Goal: Task Accomplishment & Management: Manage account settings

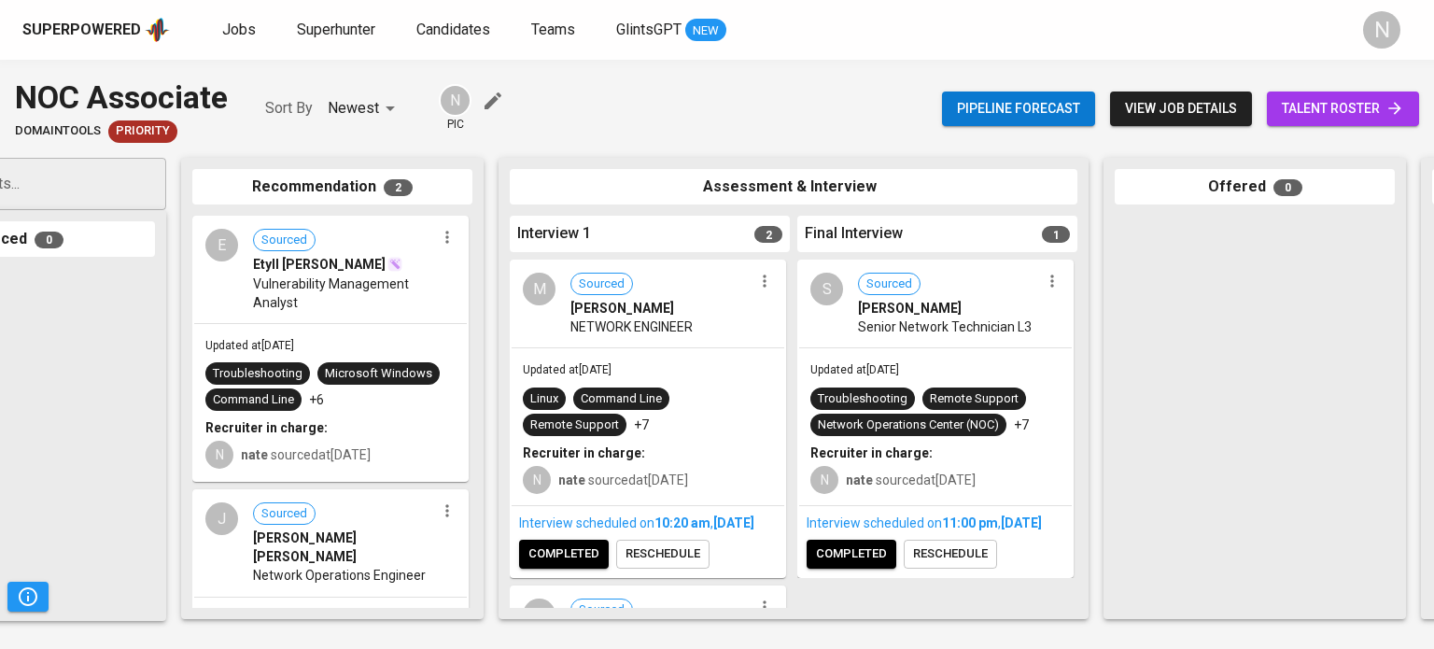
click at [660, 359] on div "Updated at [DATE] Linux Command Line Remote Support +7 Recruiter in charge: N n…" at bounding box center [648, 426] width 273 height 157
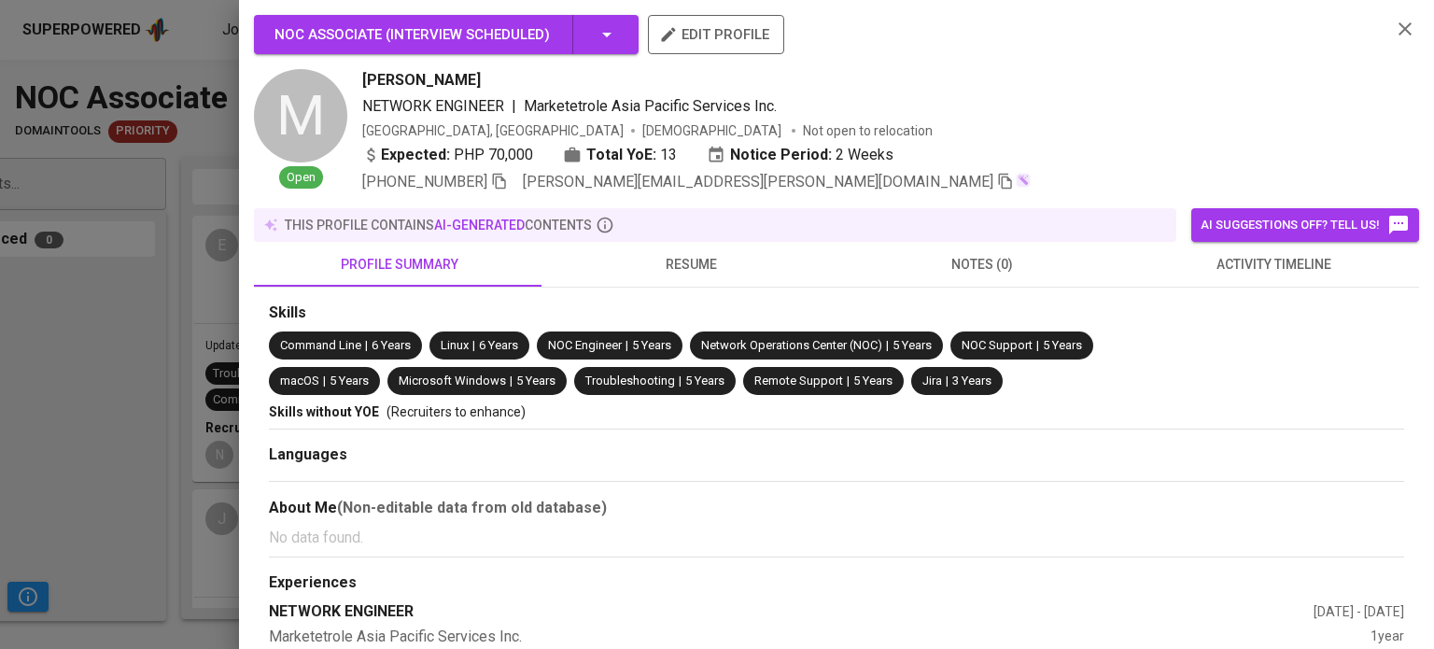
click at [125, 374] on div at bounding box center [717, 324] width 1434 height 649
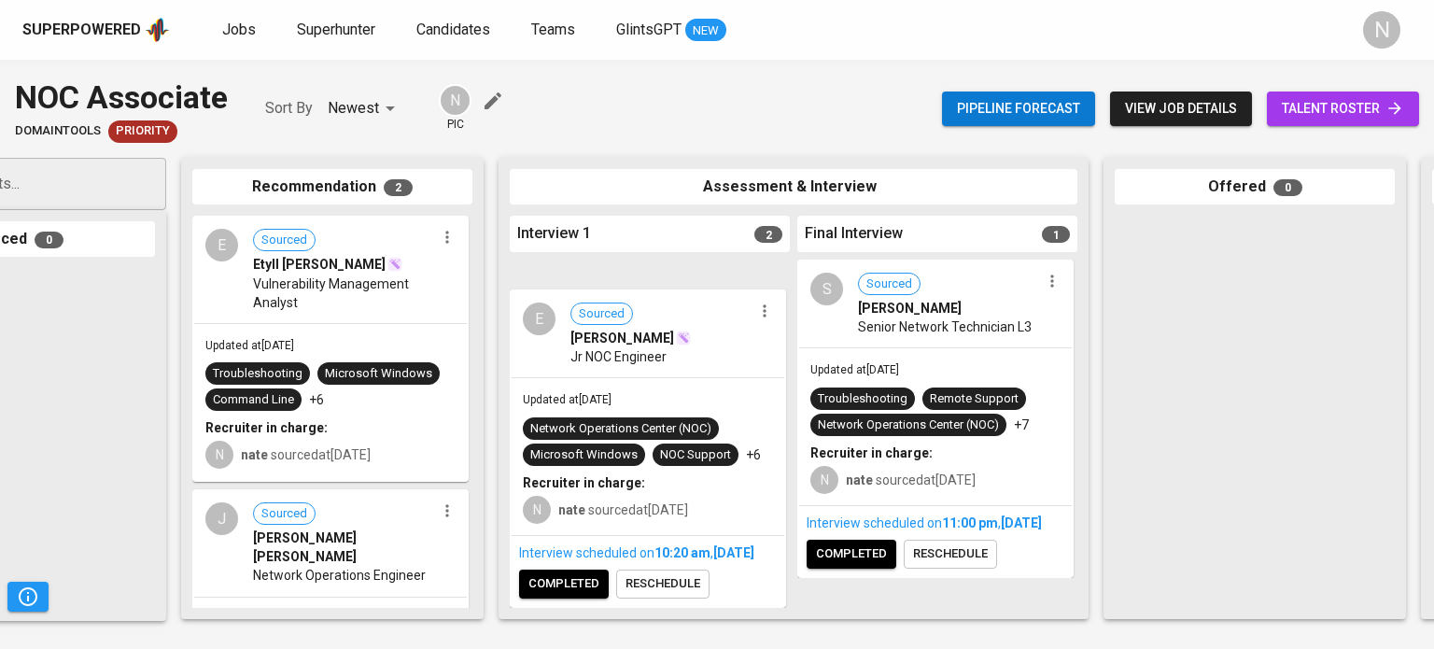
scroll to position [338, 0]
click at [701, 378] on div "Updated at [DATE] Network Operations Center (NOC) Microsoft Windows NOC Support…" at bounding box center [648, 456] width 273 height 157
click at [409, 270] on div "Etyll [PERSON_NAME]" at bounding box center [344, 264] width 182 height 19
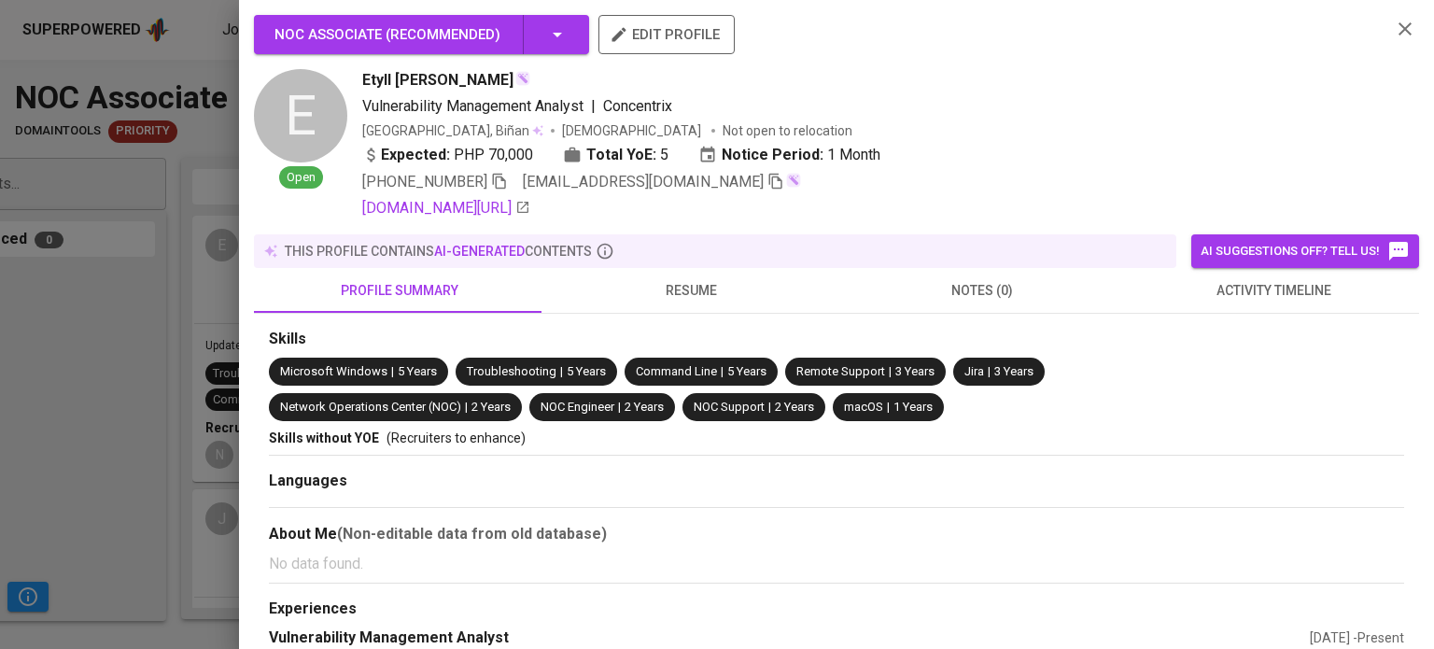
click at [767, 181] on icon "button" at bounding box center [775, 181] width 17 height 17
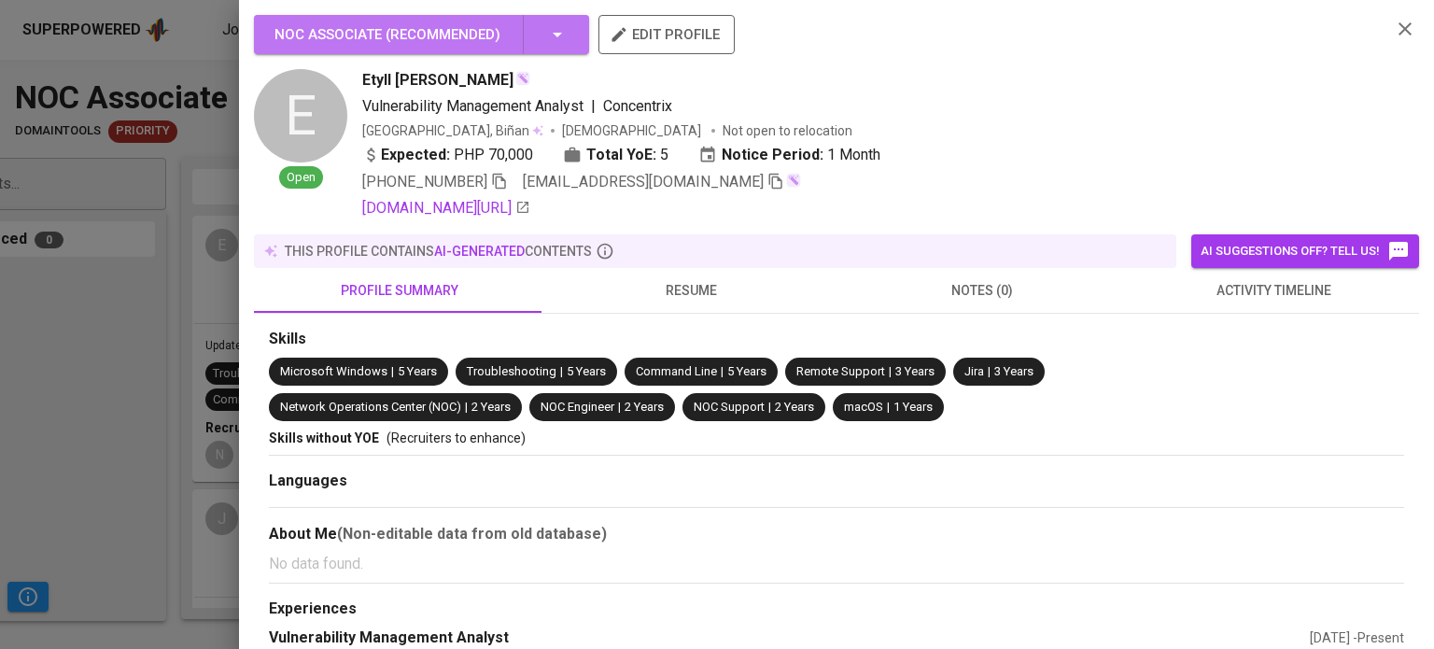
click at [564, 44] on icon "button" at bounding box center [557, 34] width 22 height 22
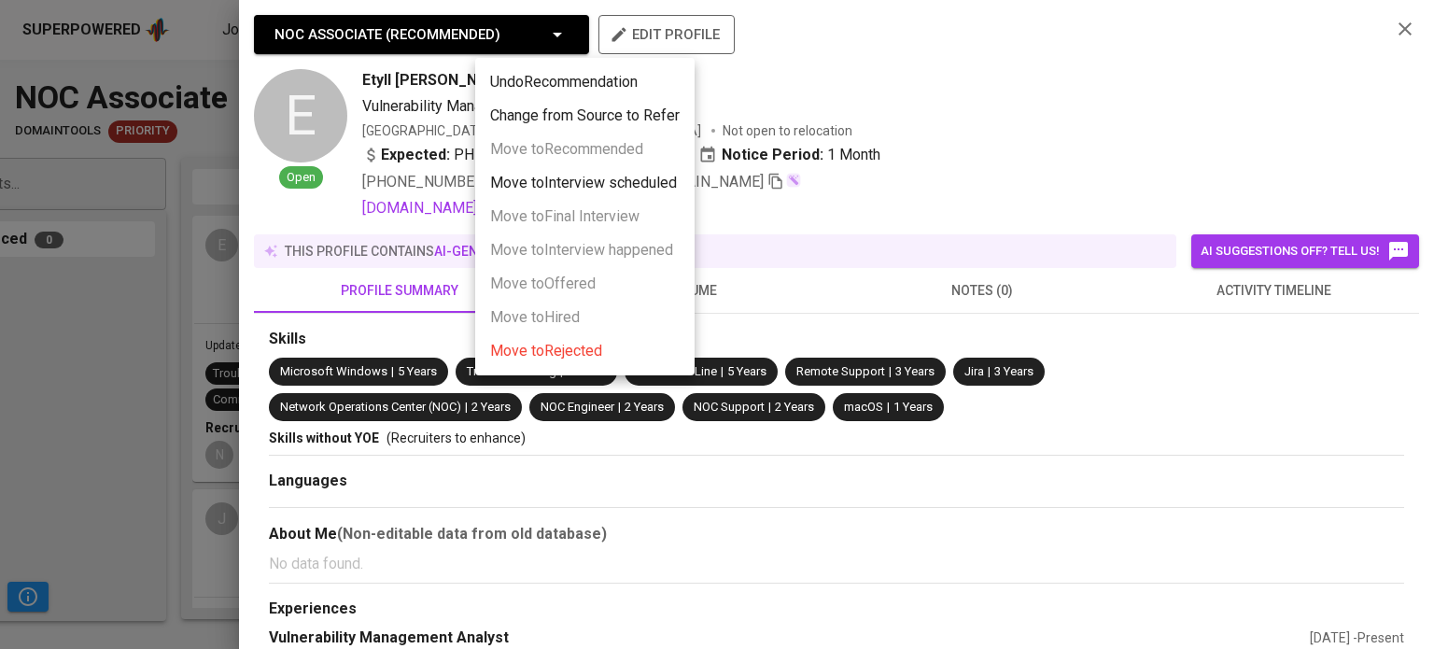
click at [524, 357] on span "Move to Rejected" at bounding box center [546, 351] width 112 height 22
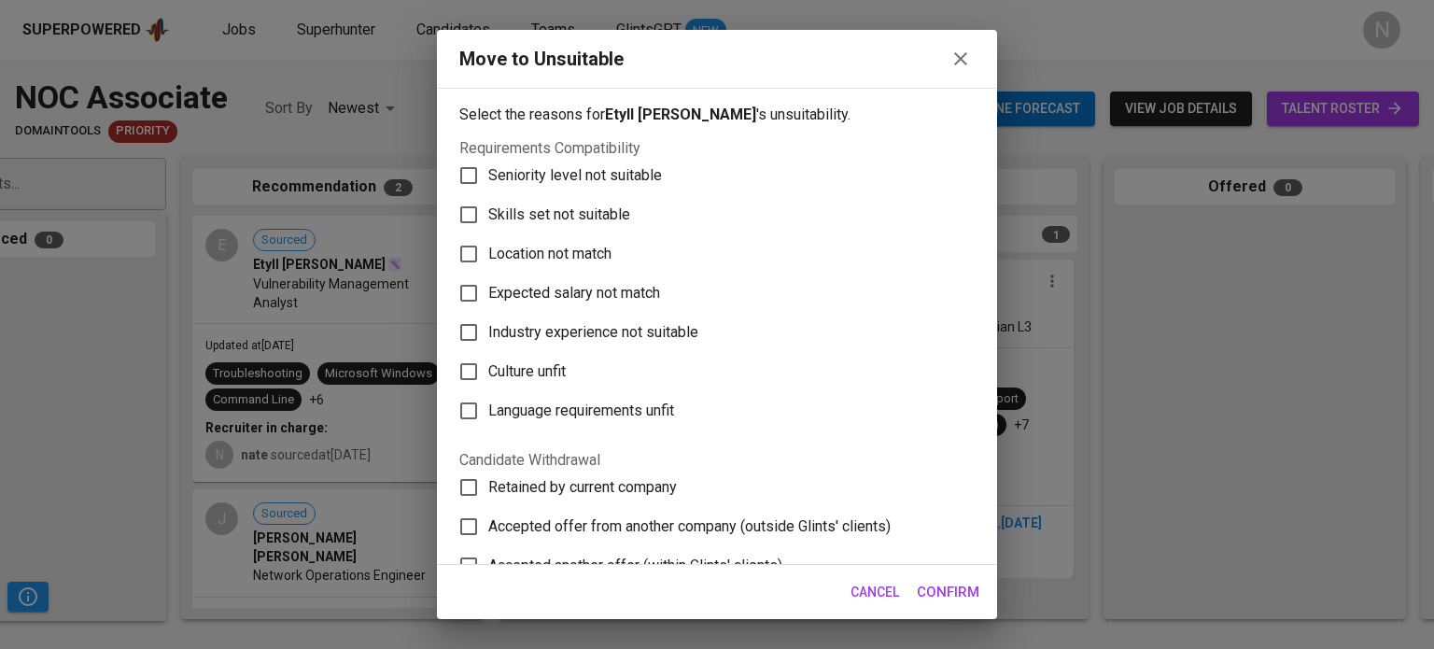
click at [559, 209] on span "Skills set not suitable" at bounding box center [559, 215] width 142 height 22
click at [488, 209] on input "Skills set not suitable" at bounding box center [468, 214] width 39 height 39
checkbox input "true"
click at [942, 597] on span "Confirm" at bounding box center [948, 592] width 63 height 24
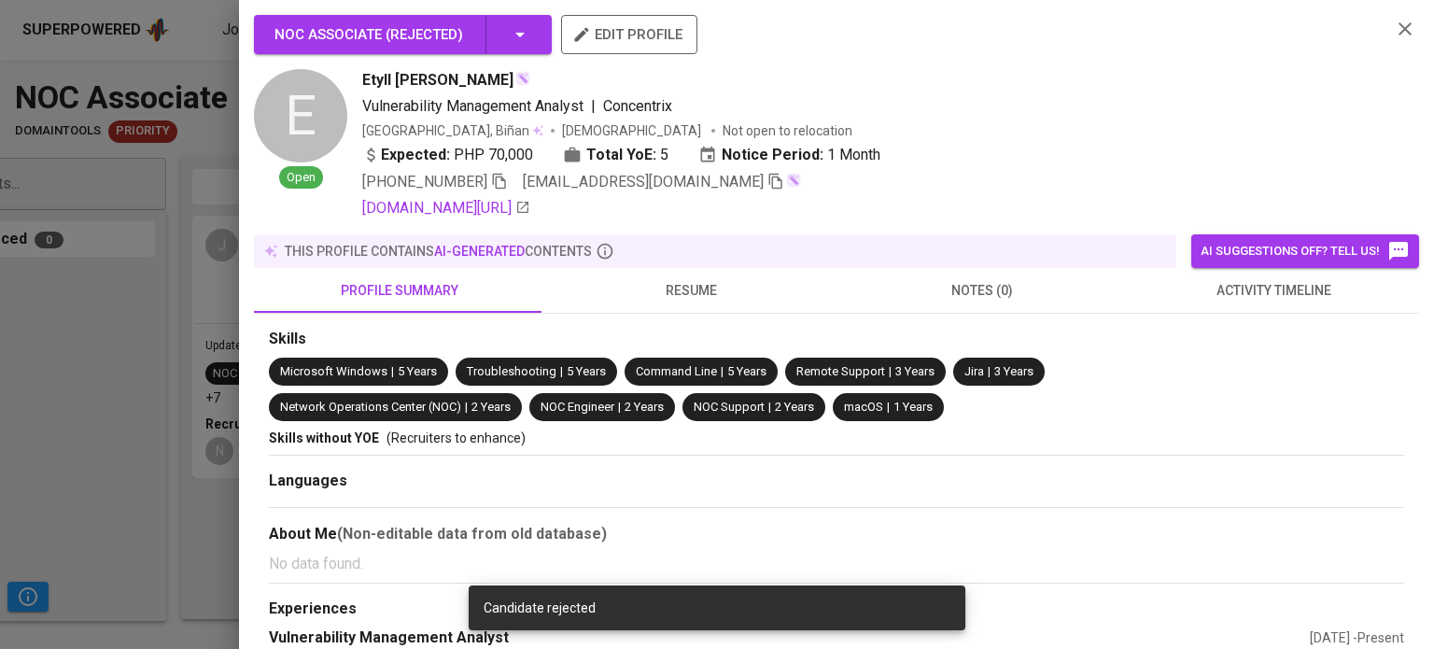
click at [100, 363] on div at bounding box center [717, 324] width 1434 height 649
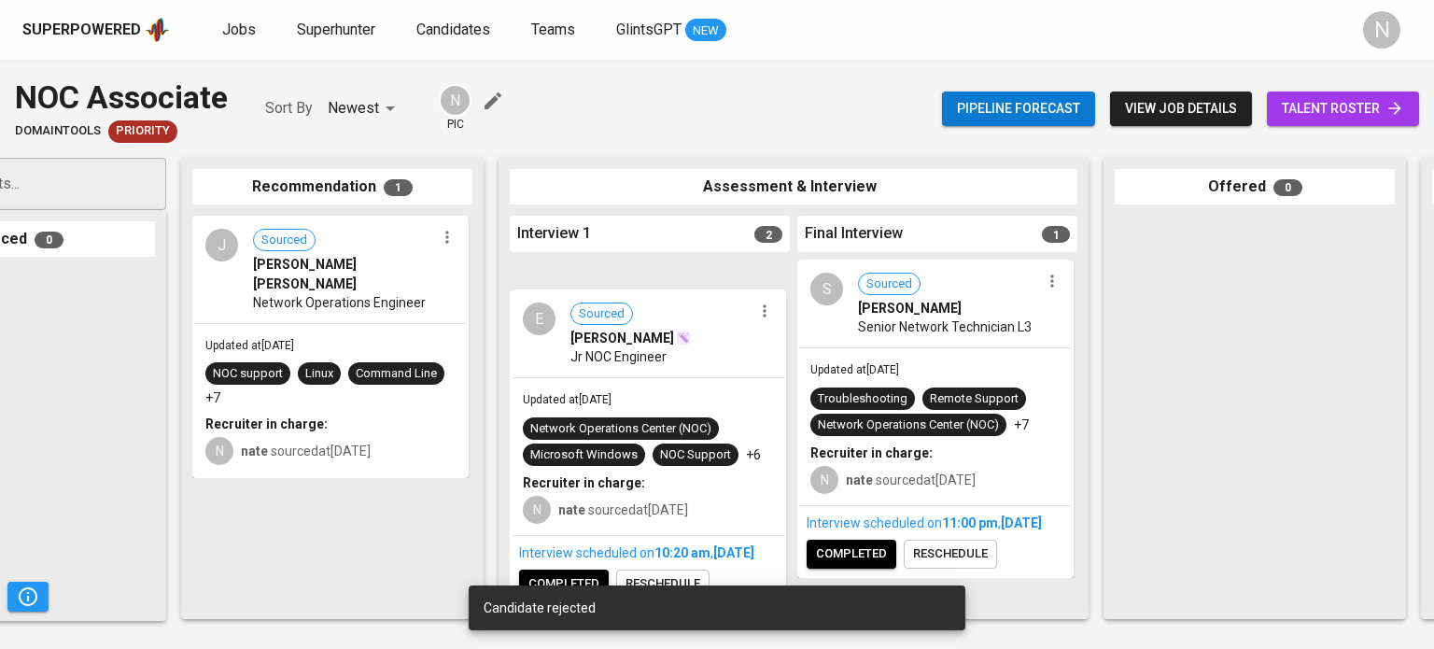
click at [316, 298] on div "J Sourced [PERSON_NAME] [PERSON_NAME] Network Operations Engineer" at bounding box center [330, 270] width 273 height 105
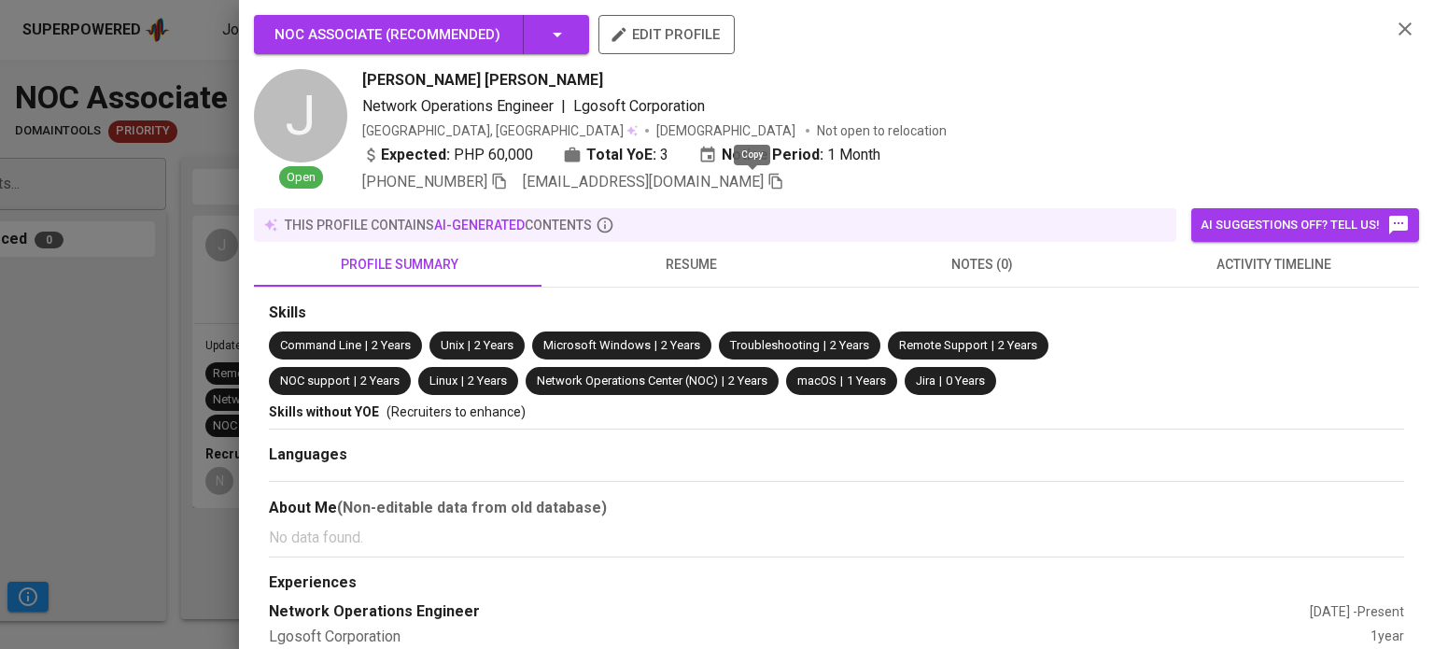
click at [769, 182] on icon "button" at bounding box center [775, 182] width 13 height 16
click at [86, 338] on div at bounding box center [717, 324] width 1434 height 649
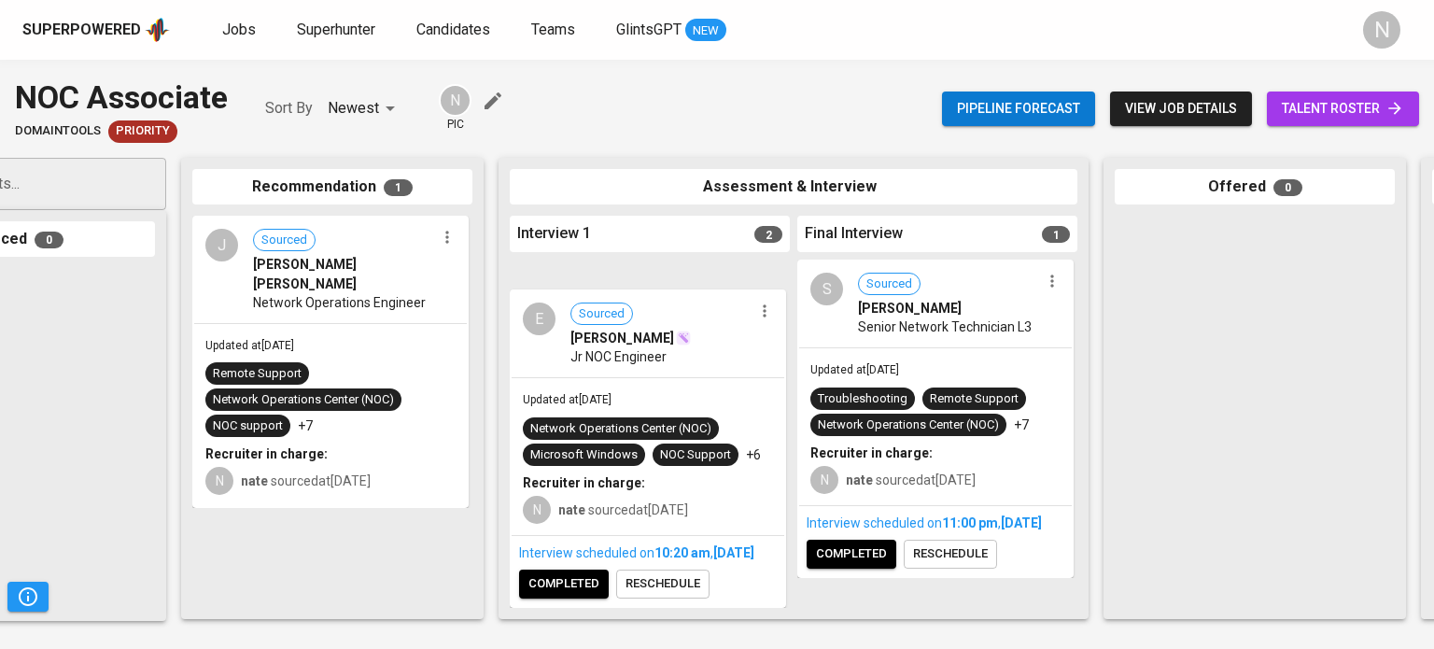
click at [1366, 120] on span "talent roster" at bounding box center [1343, 108] width 122 height 23
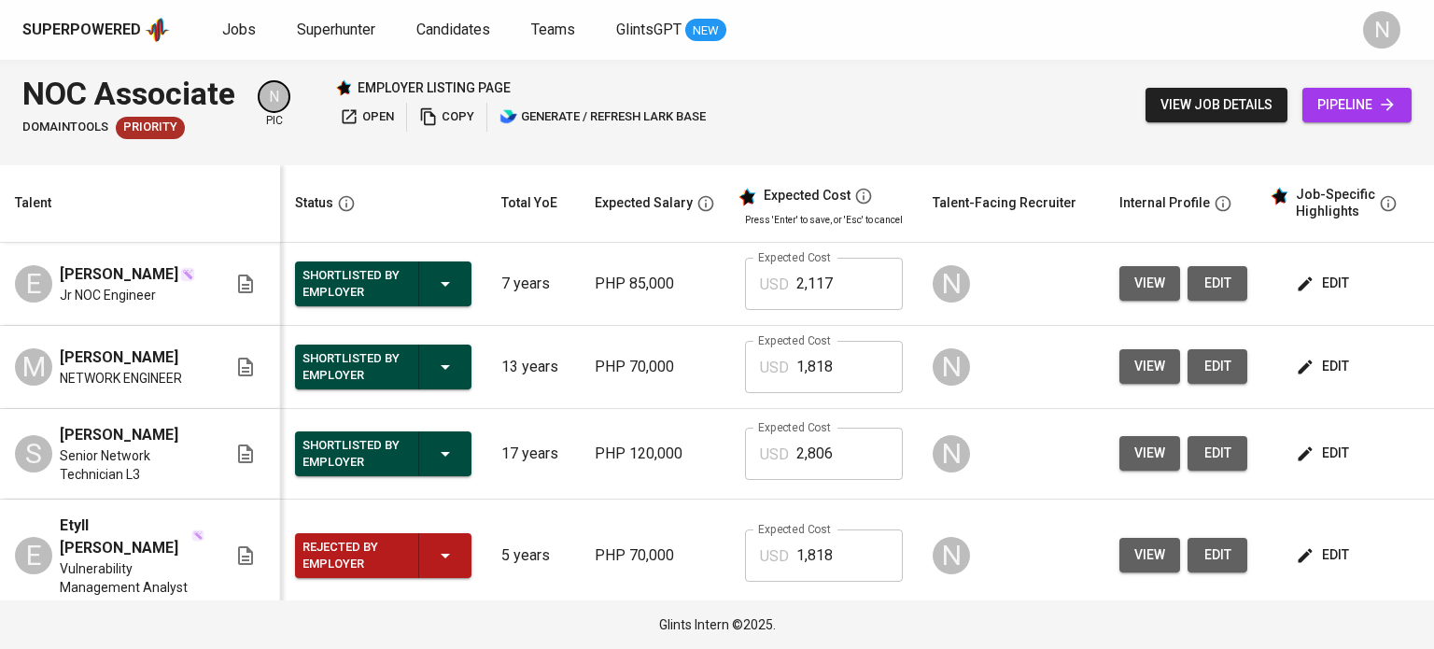
click at [1360, 103] on span "pipeline" at bounding box center [1356, 104] width 79 height 23
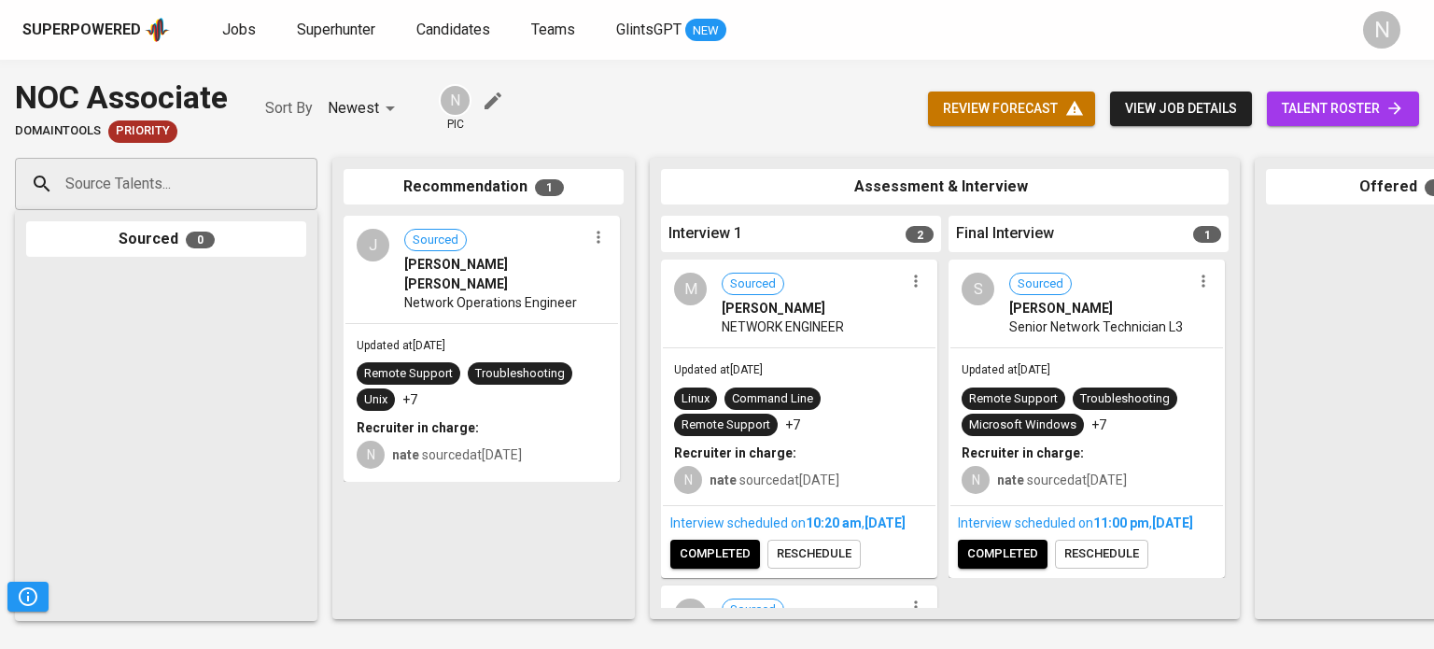
click at [595, 241] on icon "button" at bounding box center [598, 237] width 19 height 19
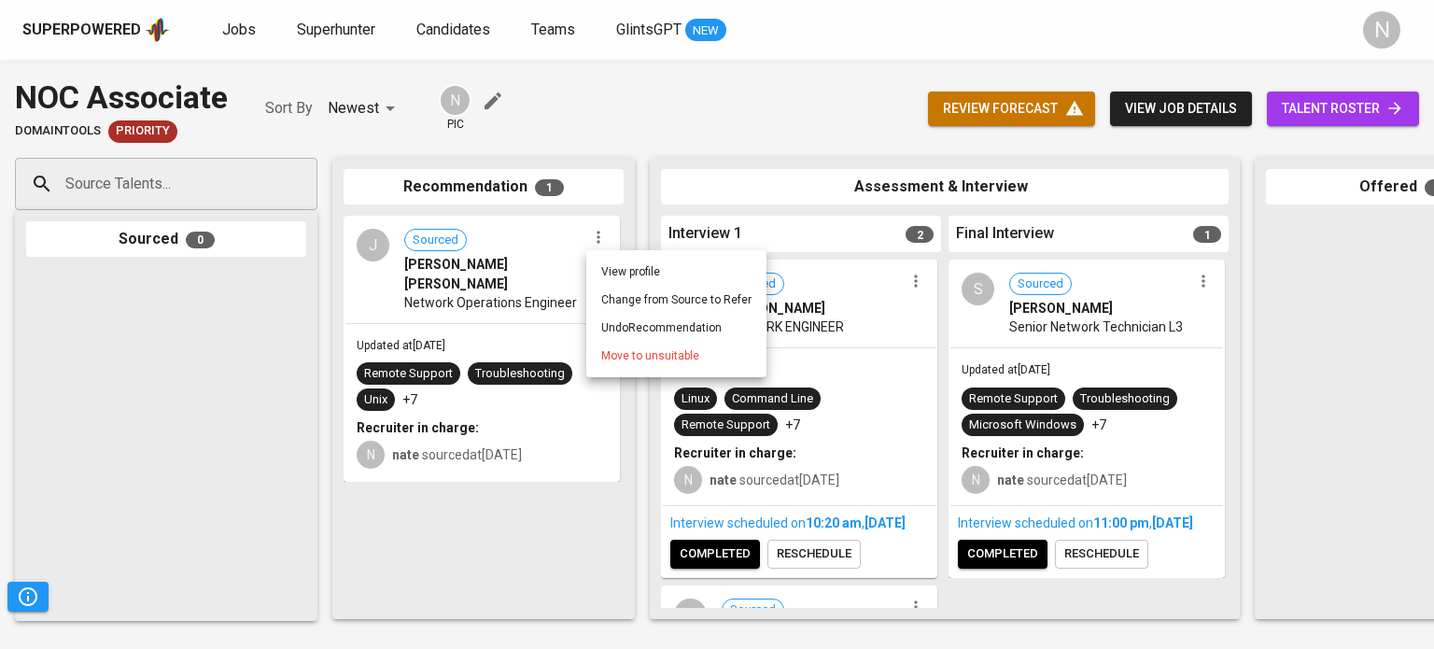
click at [612, 359] on span "Move to unsuitable" at bounding box center [650, 355] width 98 height 17
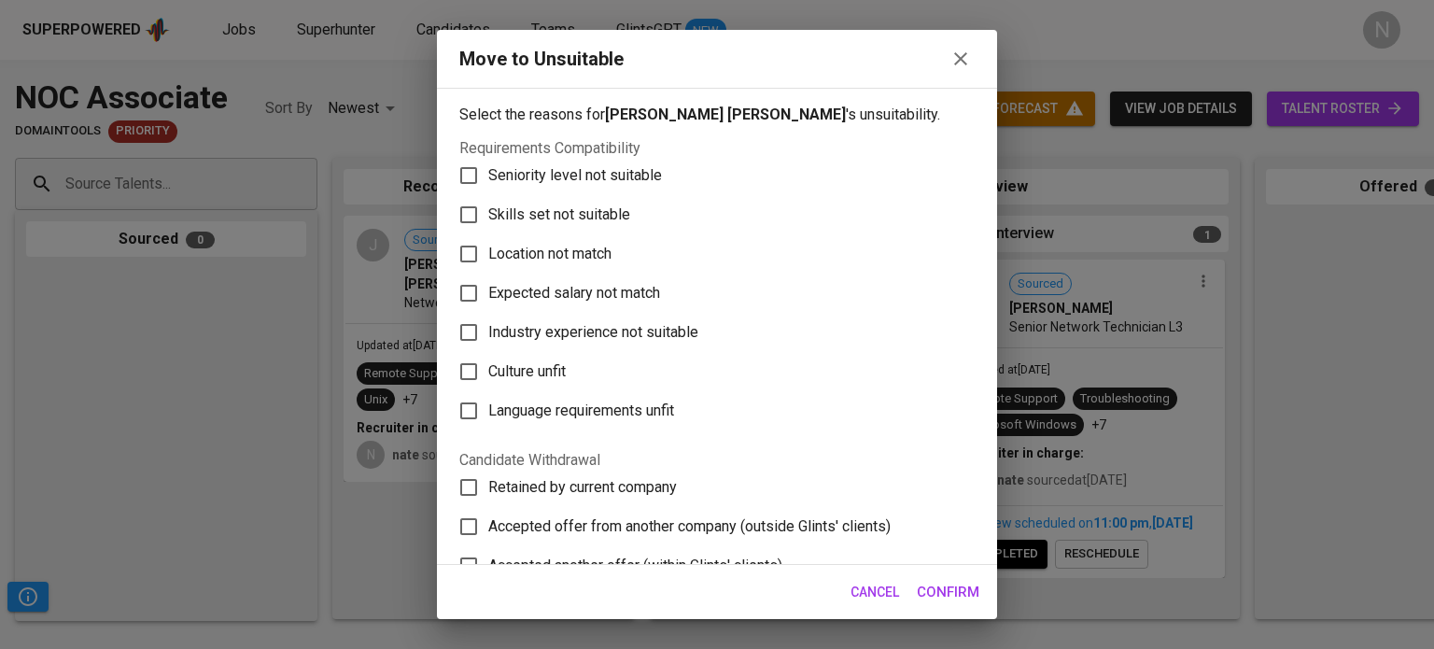
click at [569, 215] on span "Skills set not suitable" at bounding box center [559, 215] width 142 height 22
click at [488, 215] on input "Skills set not suitable" at bounding box center [468, 214] width 39 height 39
checkbox input "true"
click at [936, 575] on button "Confirm" at bounding box center [948, 591] width 83 height 39
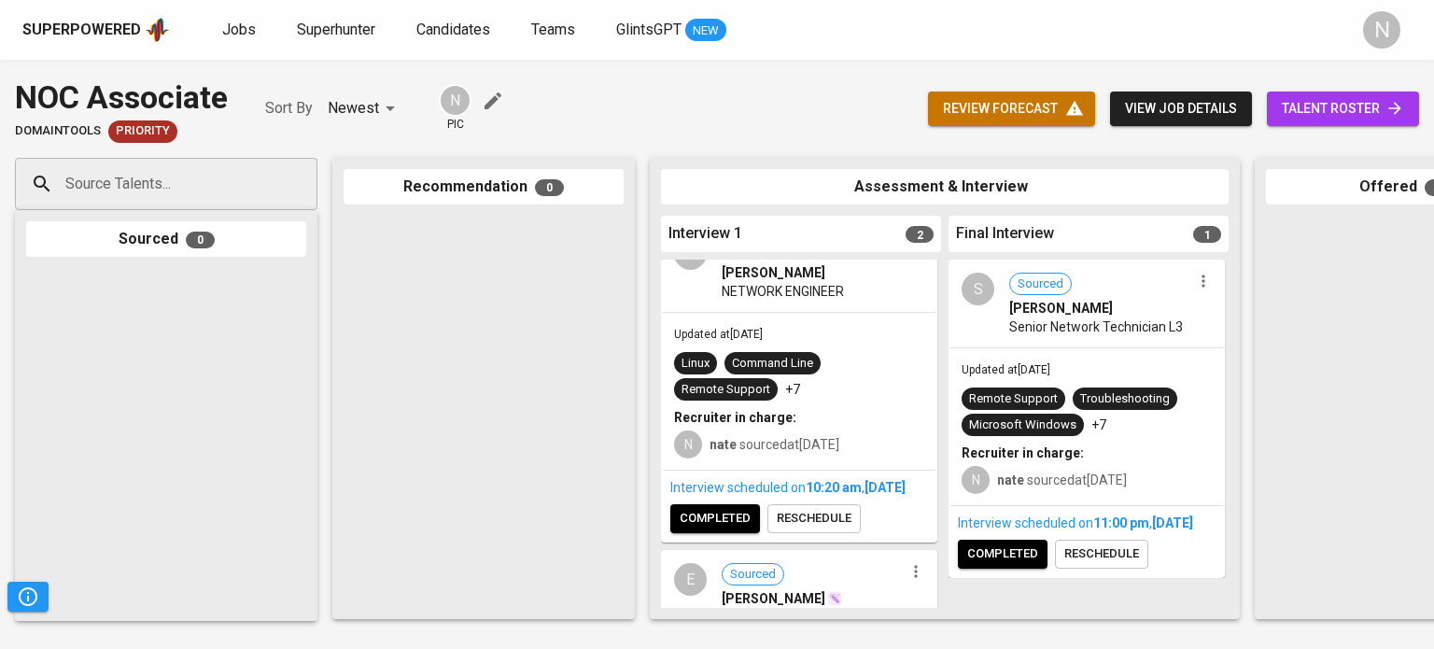
scroll to position [93, 0]
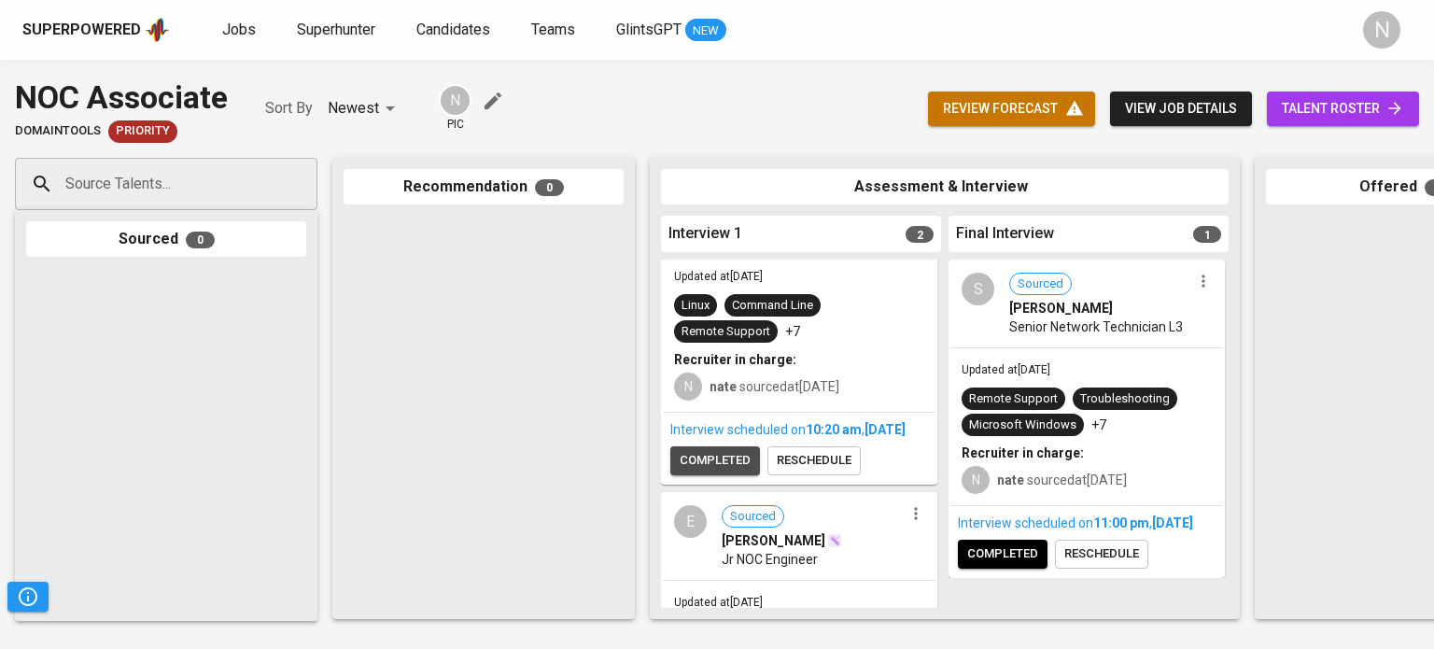
click at [706, 471] on span "completed" at bounding box center [715, 460] width 71 height 21
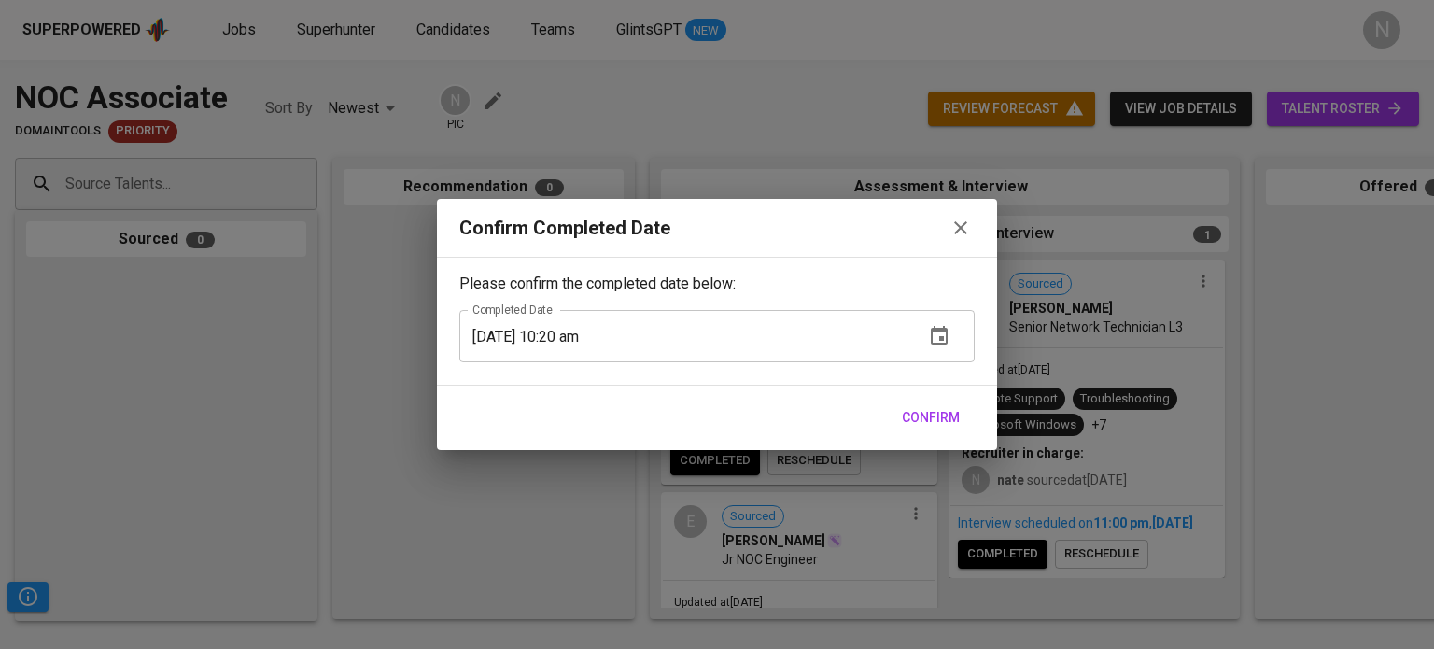
click at [941, 402] on button "Confirm" at bounding box center [930, 418] width 73 height 35
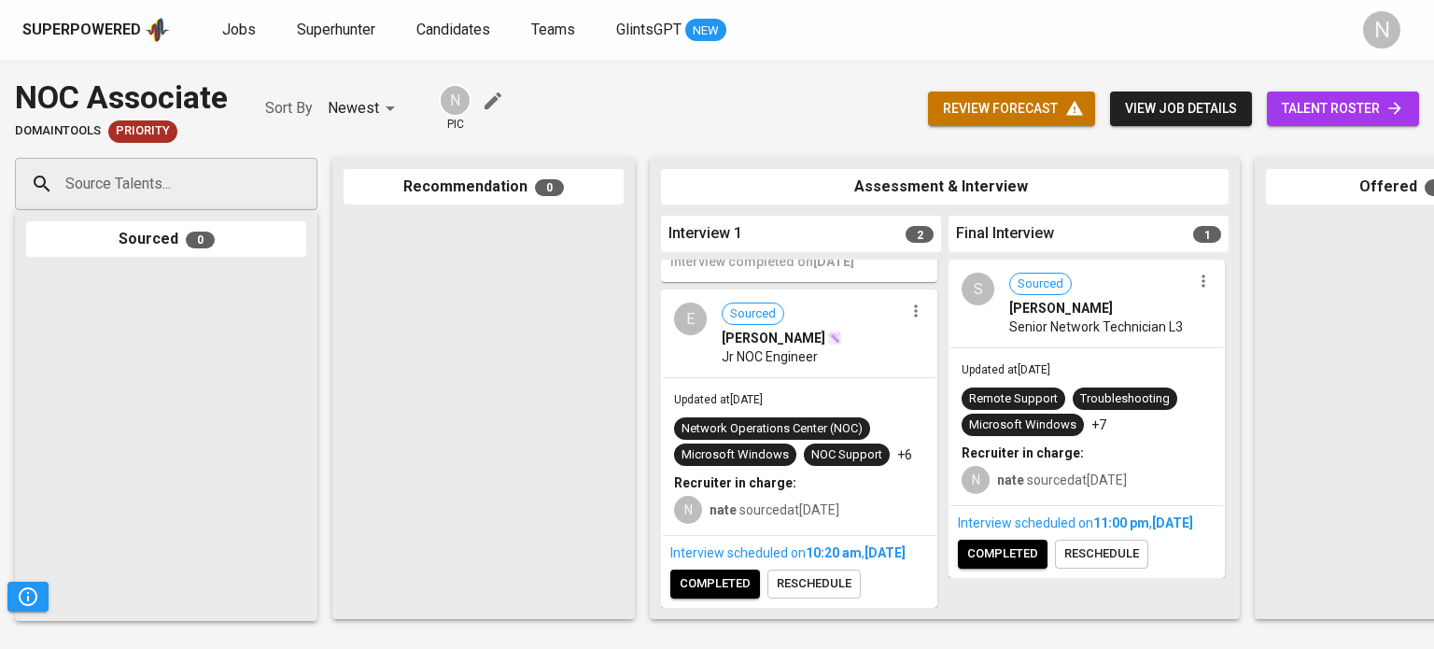
scroll to position [285, 0]
click at [718, 573] on span "completed" at bounding box center [715, 583] width 71 height 21
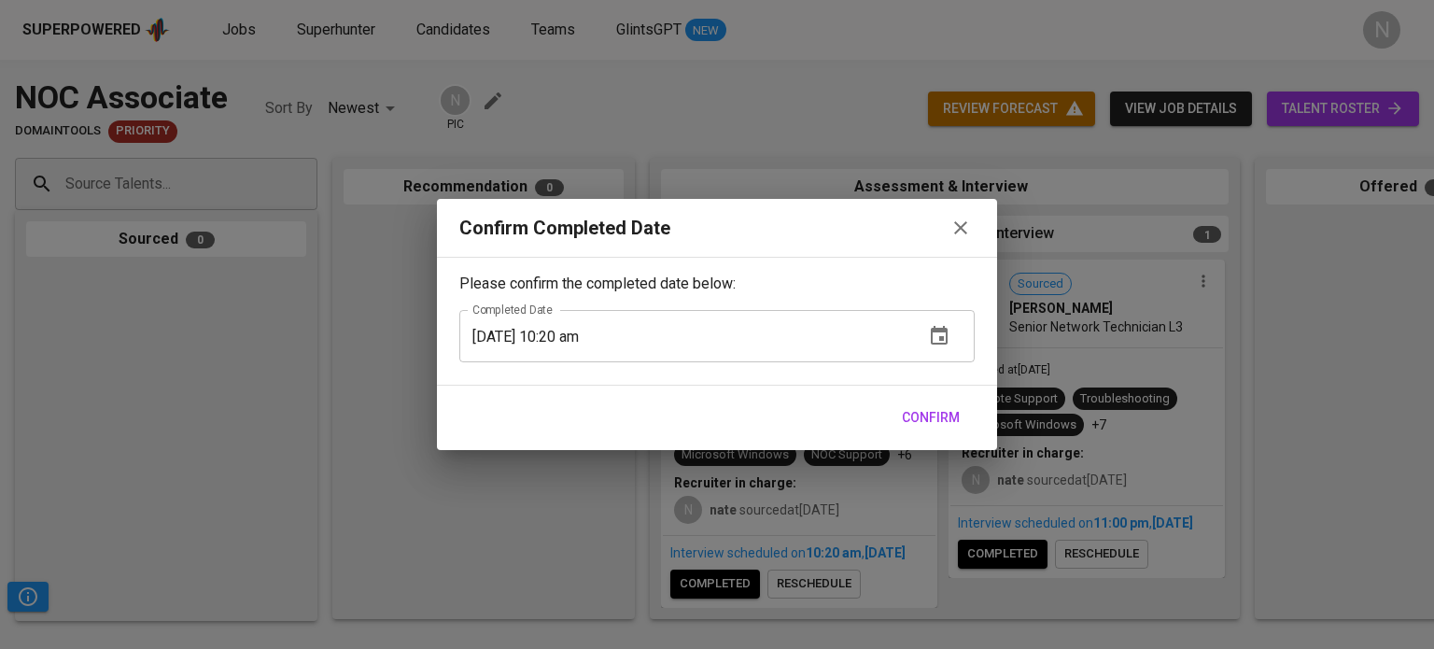
click at [915, 418] on span "Confirm" at bounding box center [931, 417] width 58 height 23
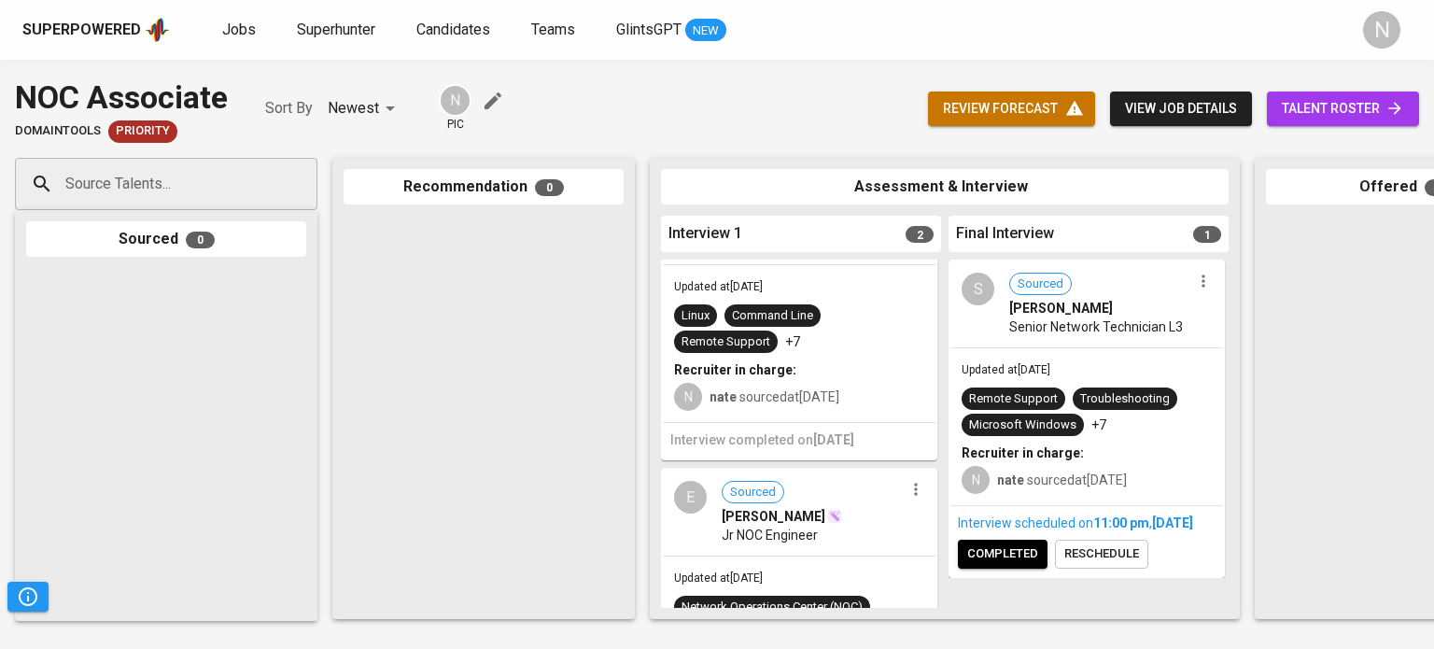
scroll to position [0, 0]
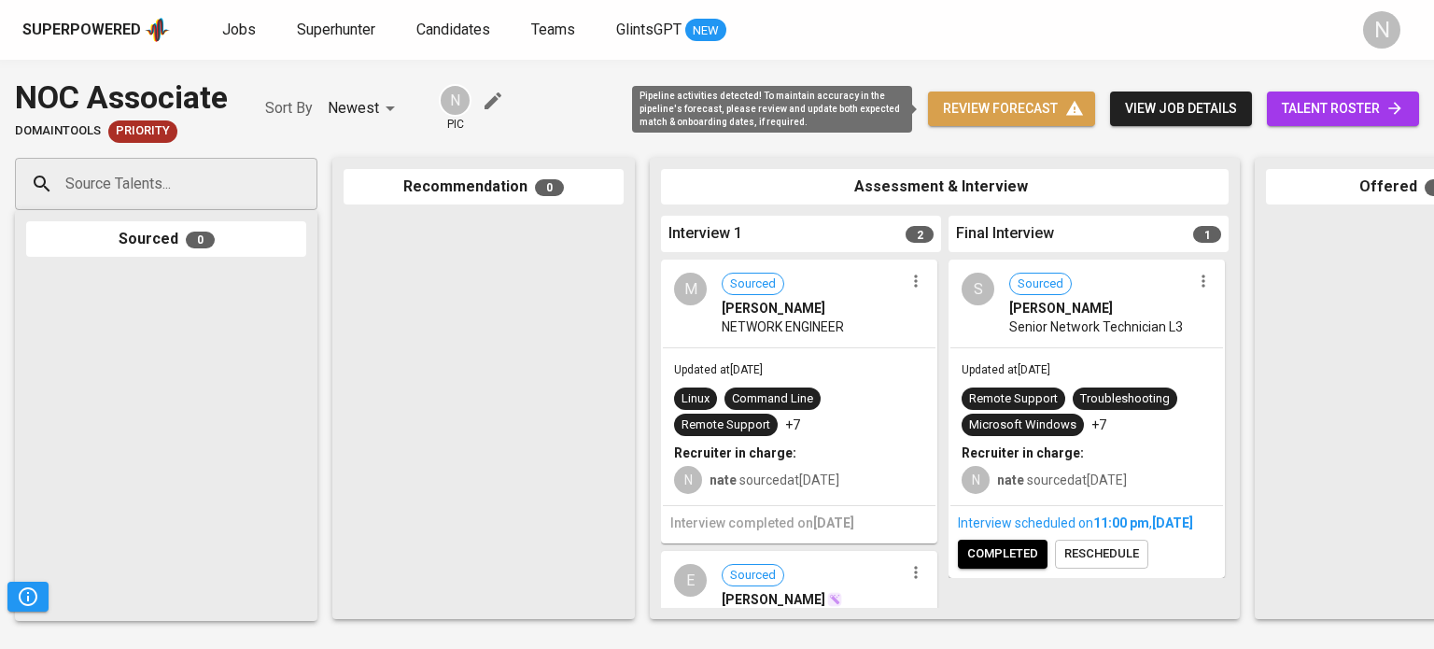
click at [1007, 117] on span "review forecast" at bounding box center [1011, 108] width 137 height 23
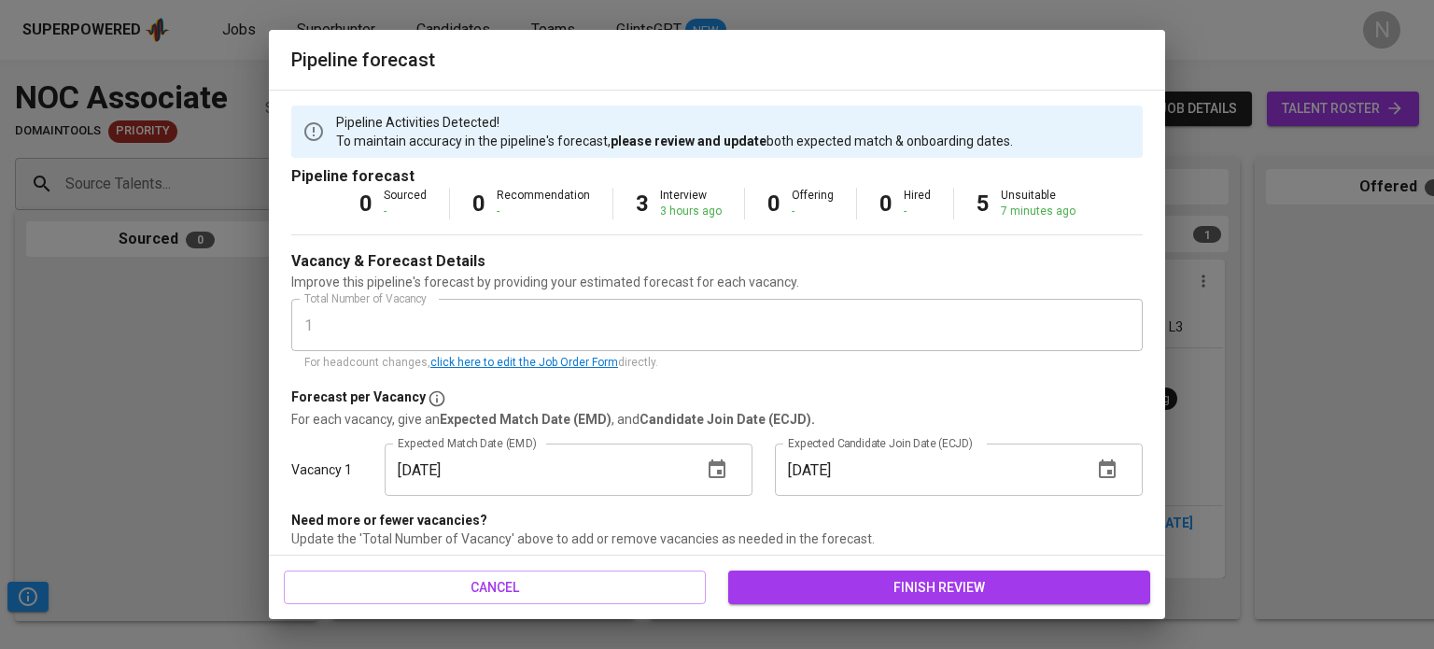
click at [720, 467] on icon "button" at bounding box center [717, 469] width 22 height 22
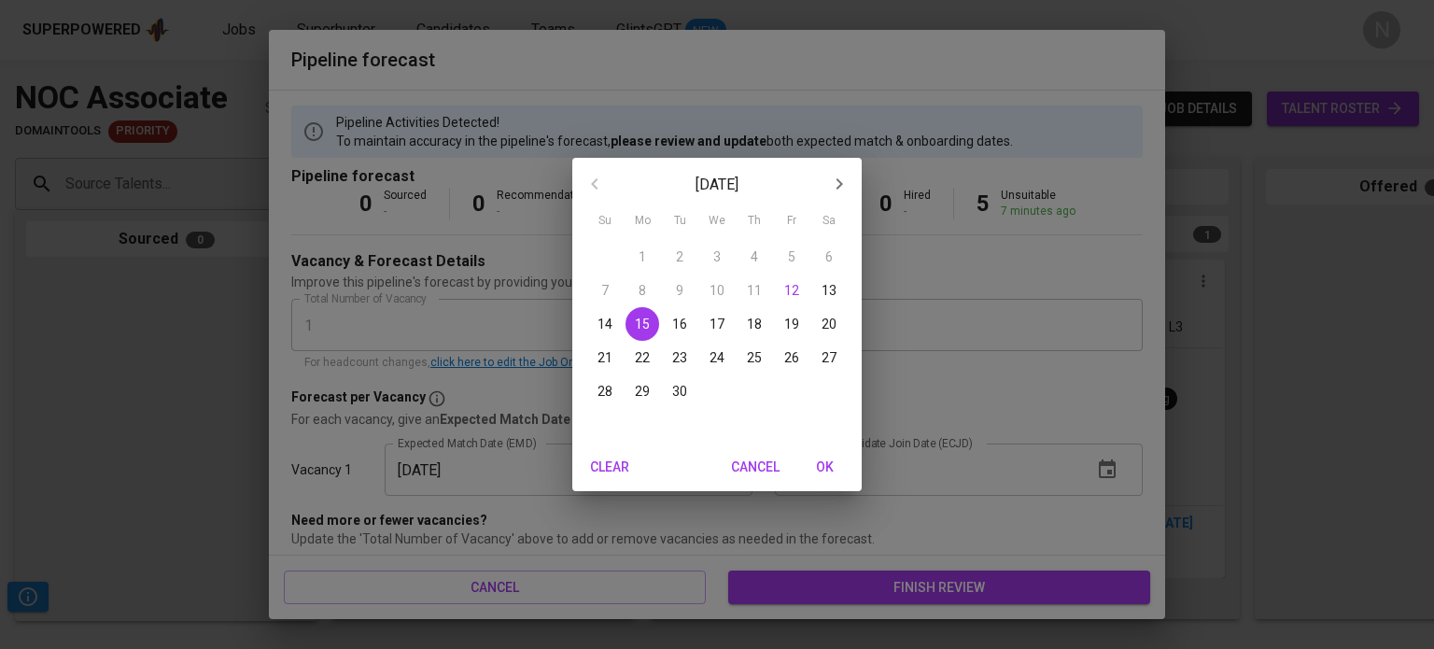
click at [640, 380] on button "29" at bounding box center [643, 391] width 34 height 34
type input "[DATE]"
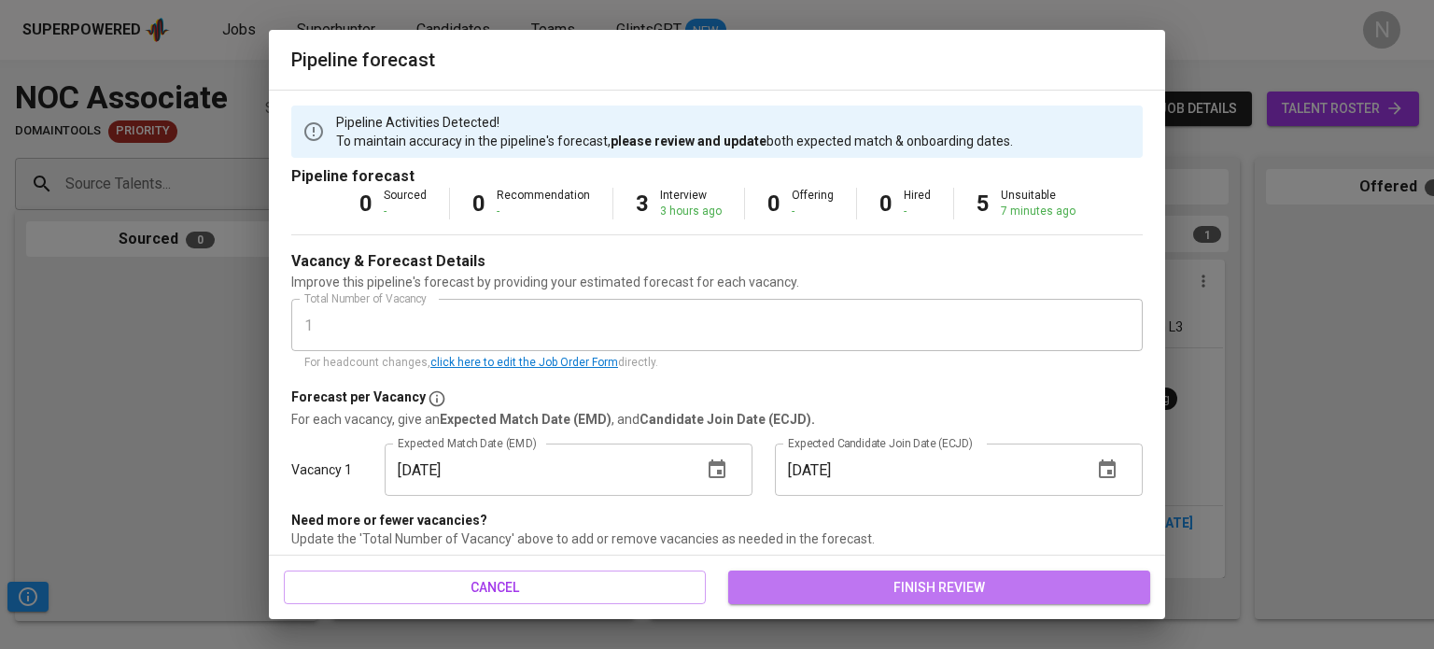
click at [974, 583] on span "finish review" at bounding box center [939, 587] width 392 height 23
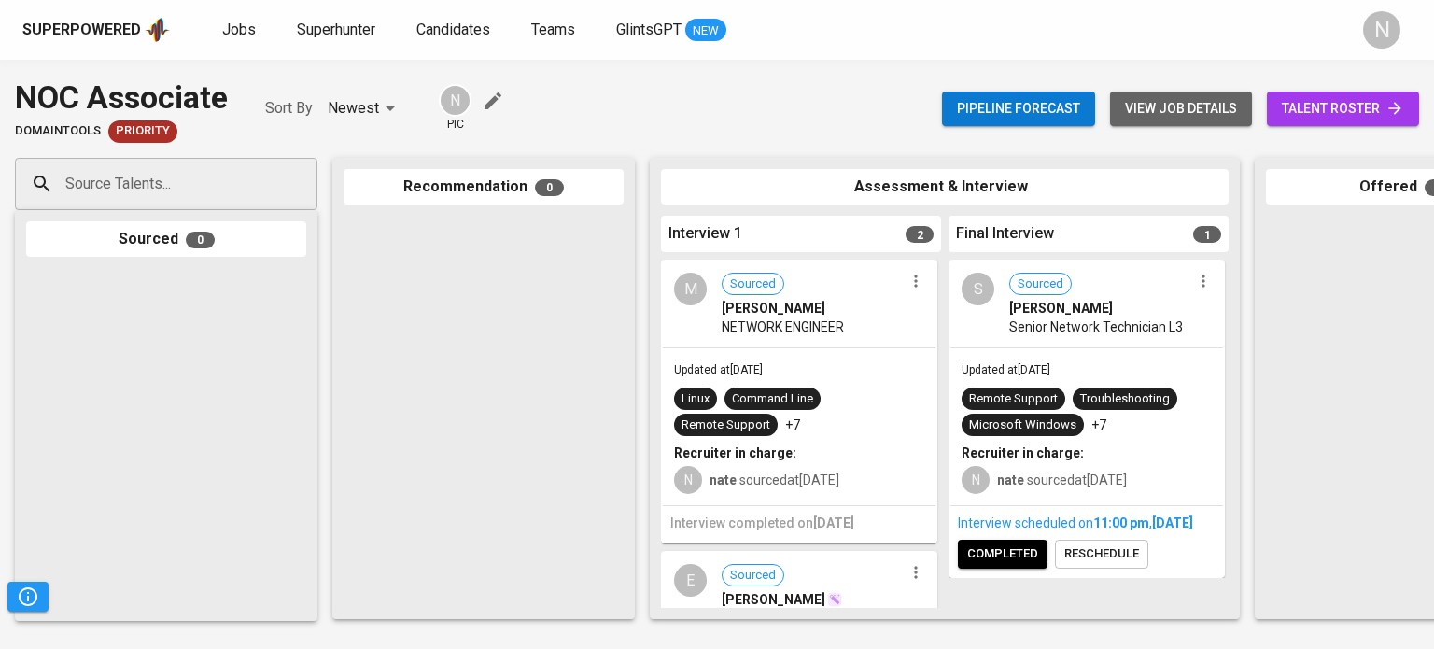
click at [1174, 102] on span "view job details" at bounding box center [1181, 108] width 112 height 23
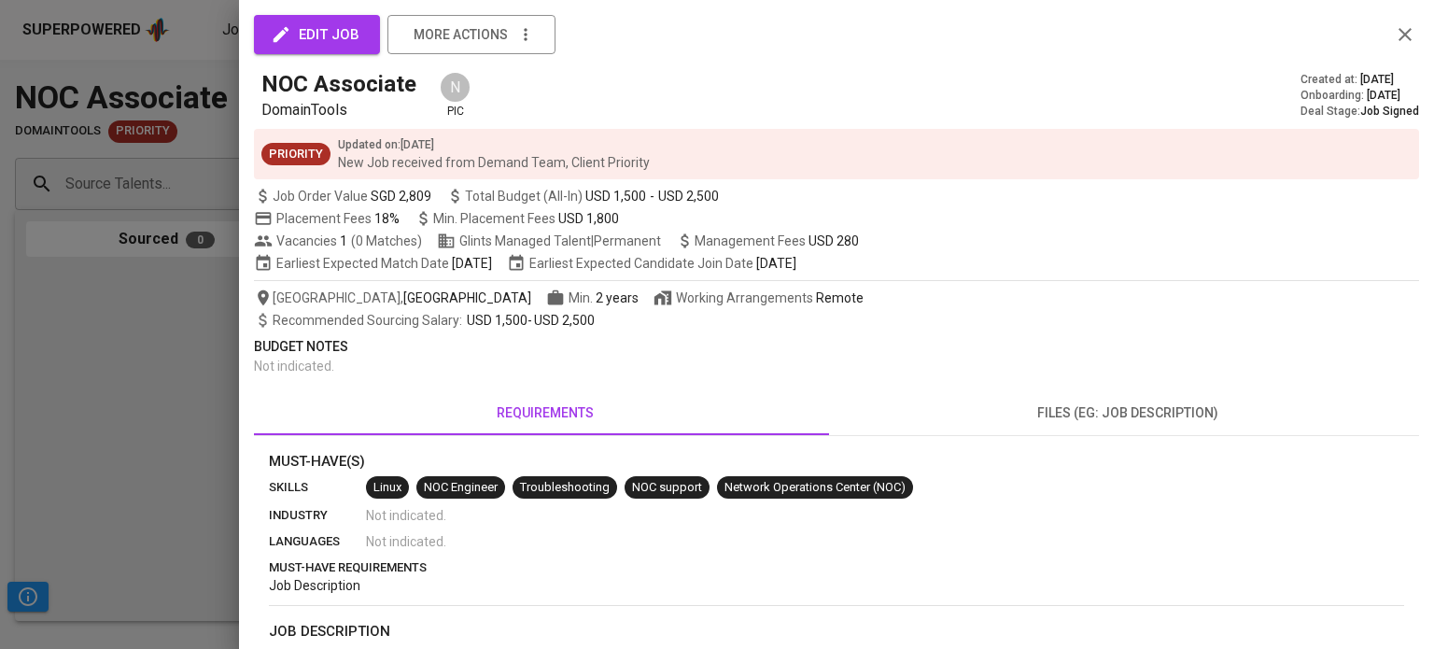
click at [347, 22] on span "edit job" at bounding box center [316, 34] width 85 height 24
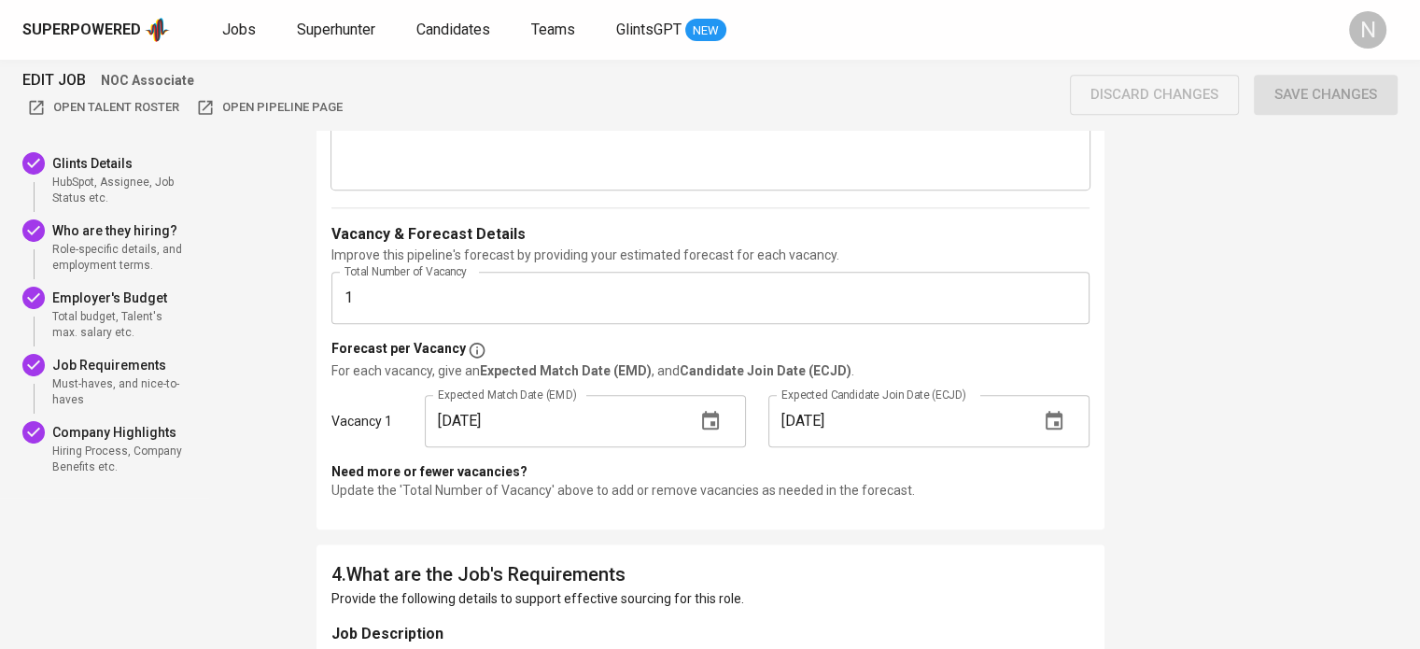
scroll to position [2147, 0]
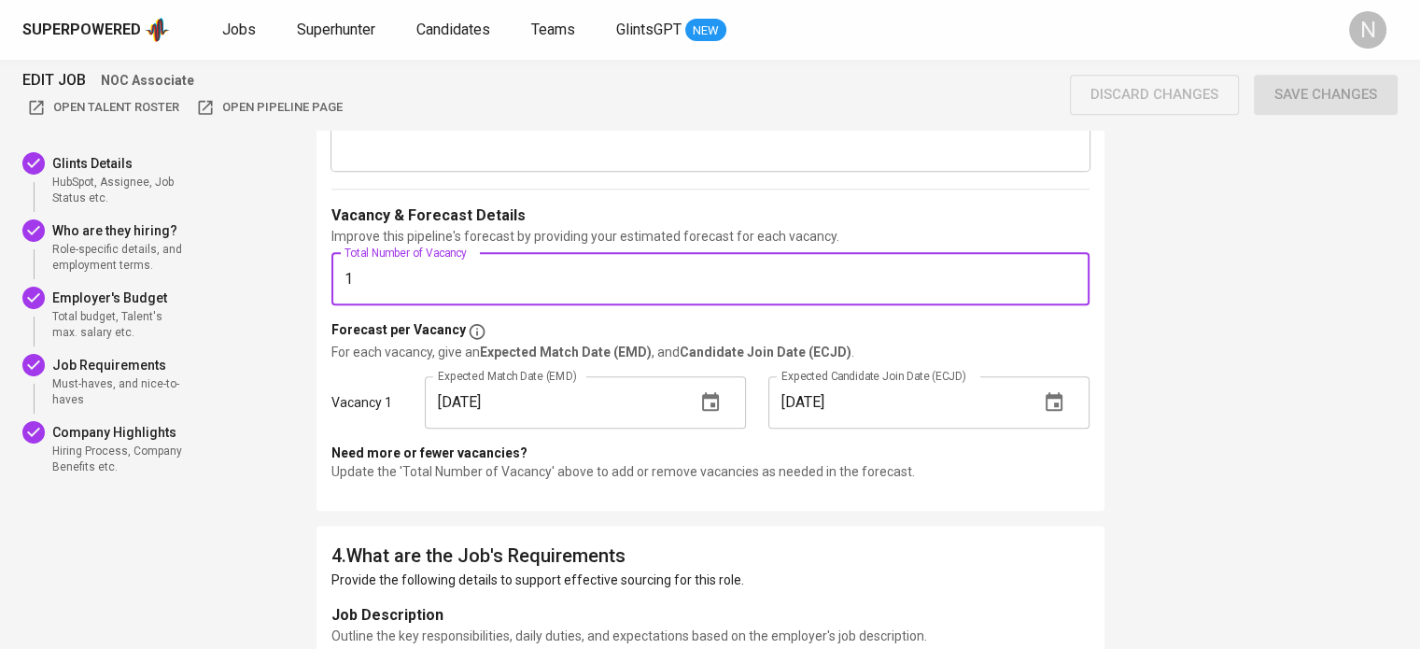
drag, startPoint x: 347, startPoint y: 274, endPoint x: 325, endPoint y: 274, distance: 22.4
click at [325, 274] on div "3 . What's the Employer's Budget? Indicate the employer's total budget, and rec…" at bounding box center [710, 52] width 788 height 917
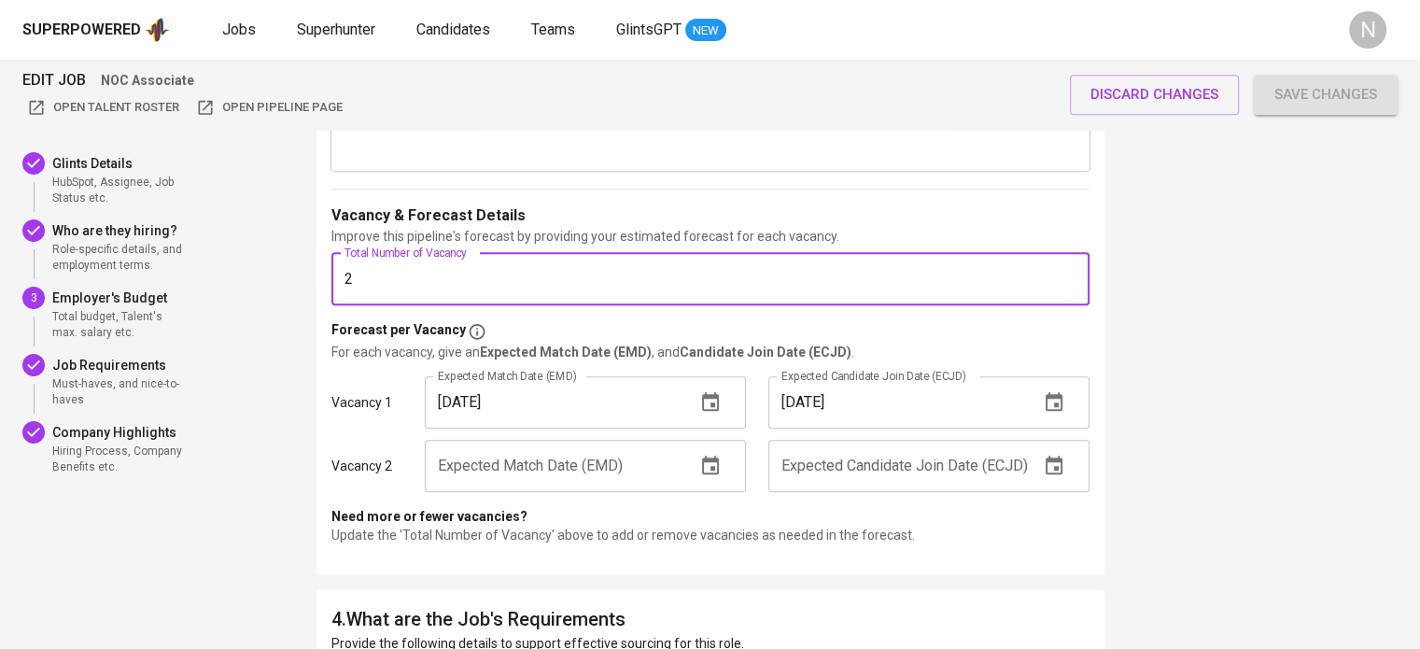
type input "2"
click at [710, 461] on icon "button" at bounding box center [710, 465] width 17 height 19
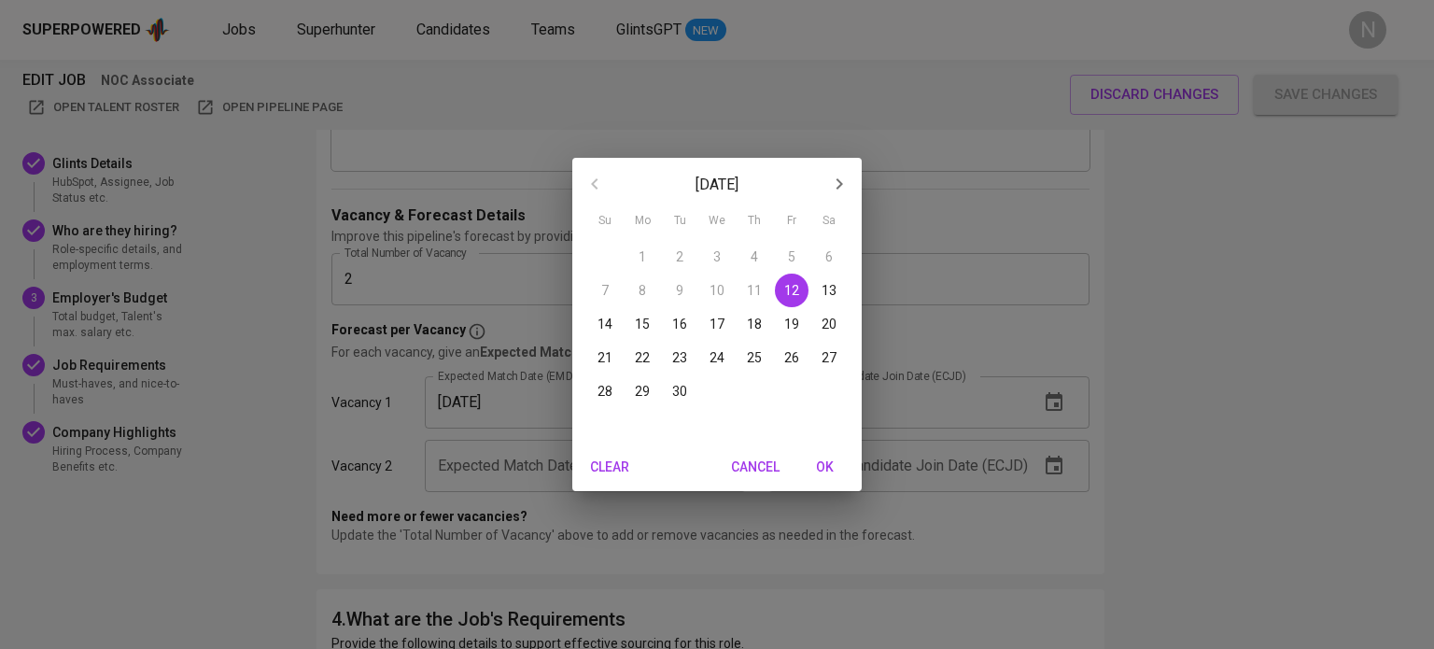
click at [631, 386] on span "29" at bounding box center [643, 391] width 34 height 19
type input "[DATE]"
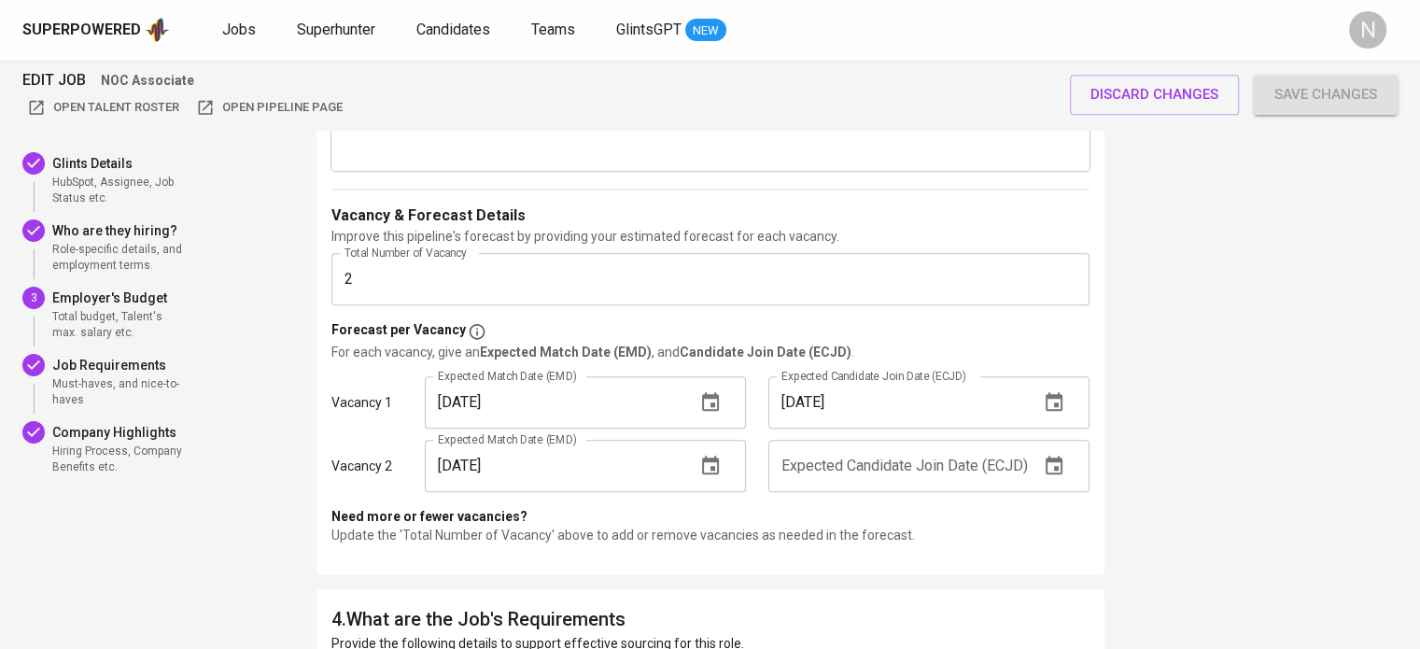
click at [1051, 474] on icon "button" at bounding box center [1054, 466] width 22 height 22
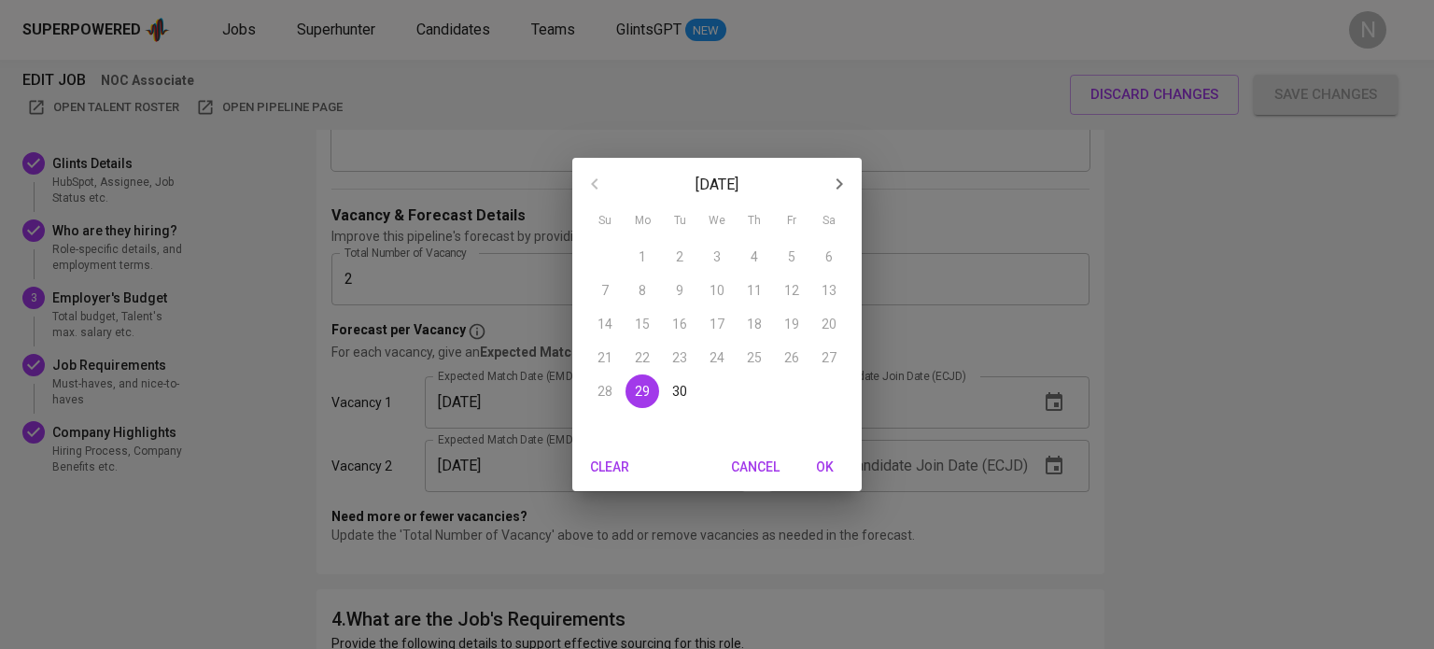
click at [829, 184] on icon "button" at bounding box center [839, 184] width 22 height 22
click at [710, 248] on span "1" at bounding box center [717, 256] width 34 height 19
type input "[DATE]"
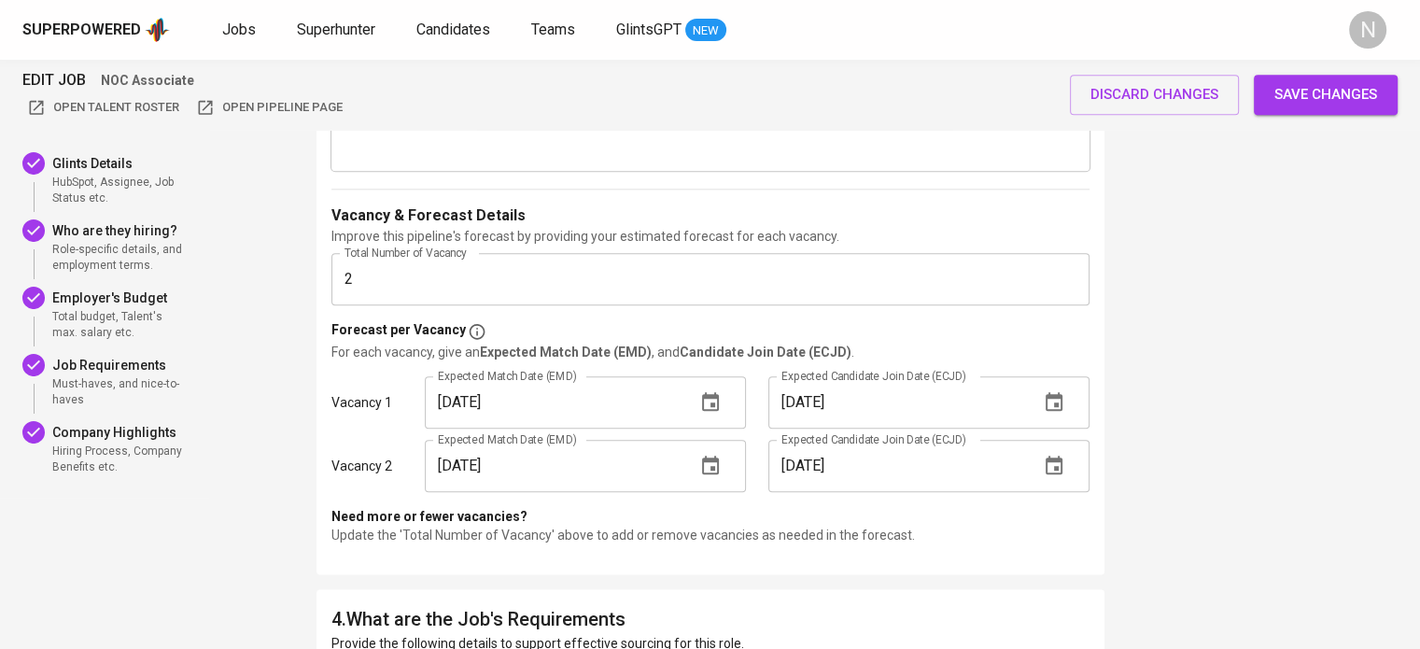
click at [1287, 76] on button "Save changes" at bounding box center [1326, 94] width 144 height 39
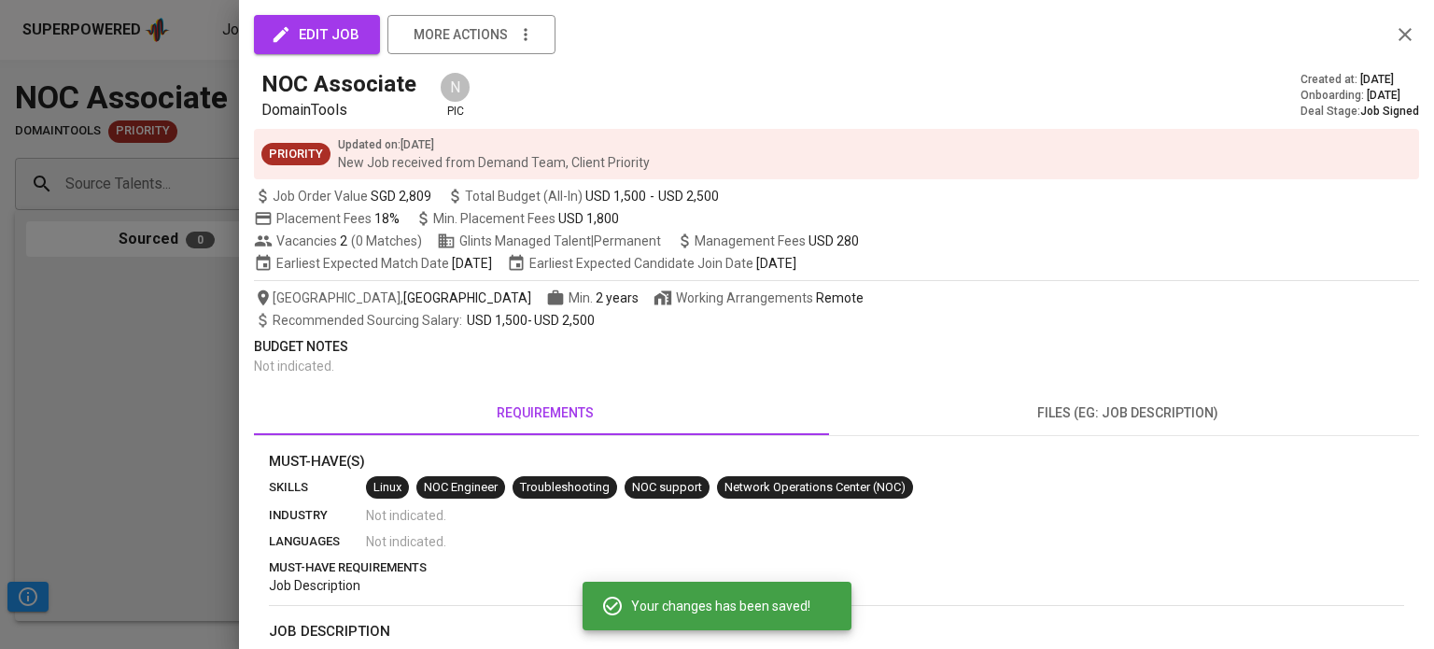
click at [138, 324] on div at bounding box center [717, 324] width 1434 height 649
